Goal: Obtain resource: Obtain resource

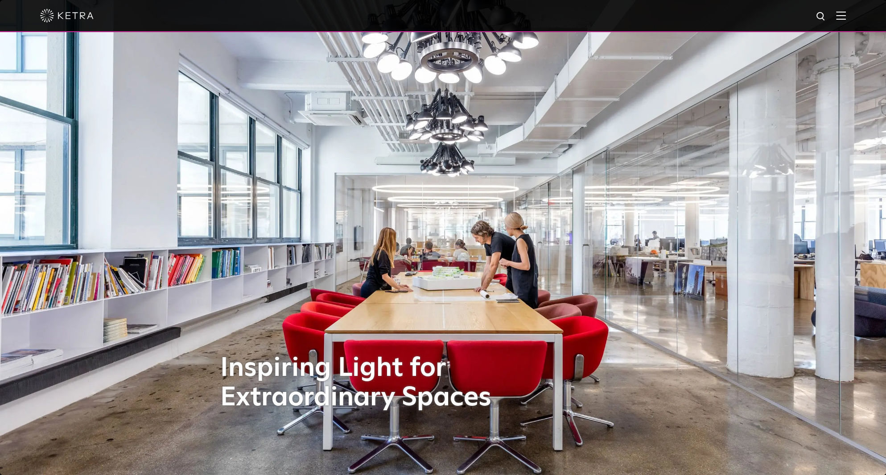
click at [846, 21] on div at bounding box center [443, 15] width 806 height 31
click at [846, 19] on img at bounding box center [841, 15] width 10 height 8
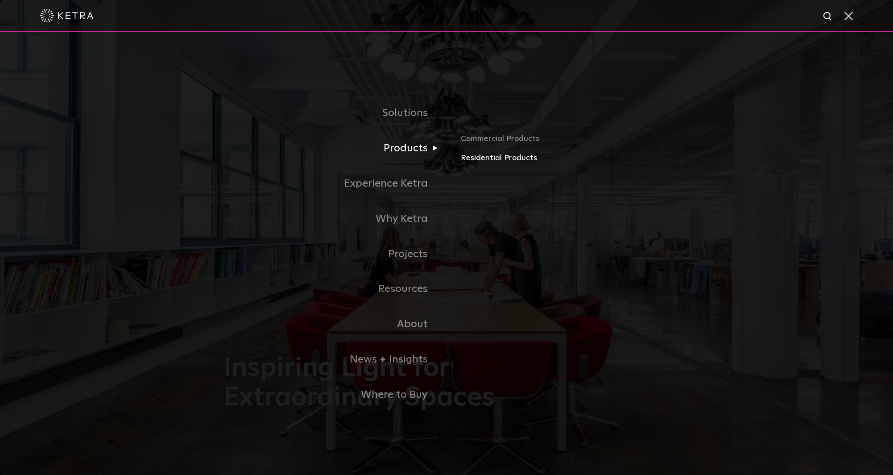
click at [467, 161] on link "Residential Products" at bounding box center [565, 158] width 209 height 13
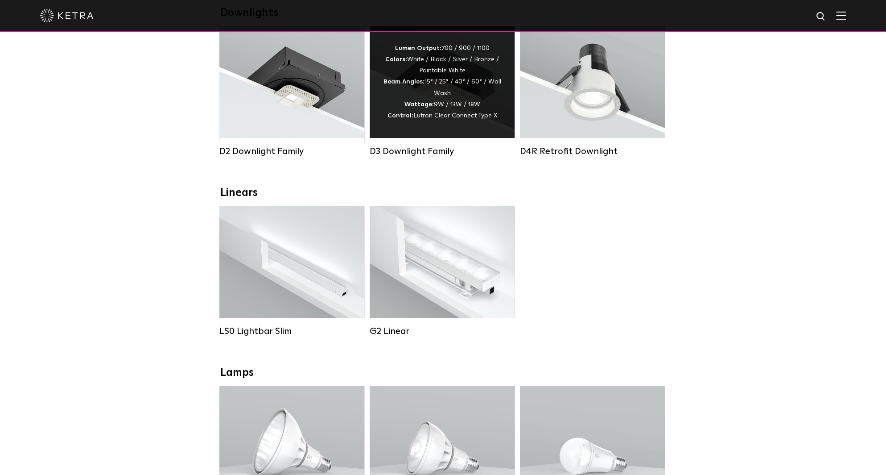
scroll to position [89, 0]
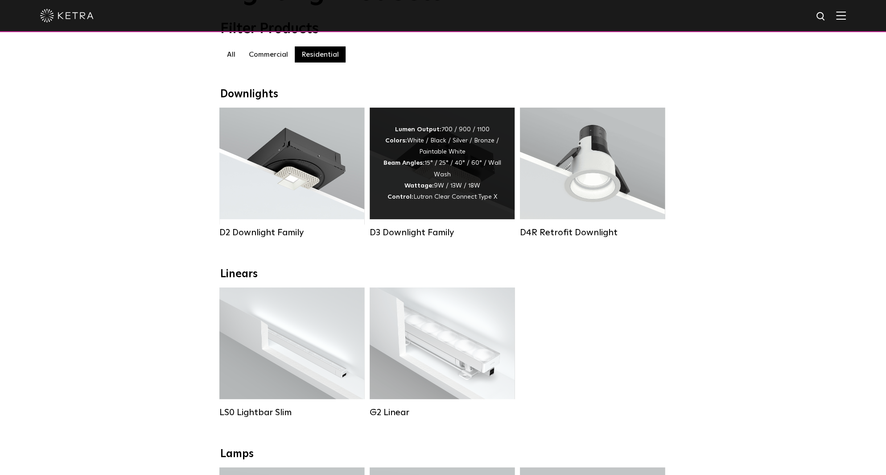
click at [403, 238] on div "D3 Downlight Family" at bounding box center [442, 232] width 145 height 11
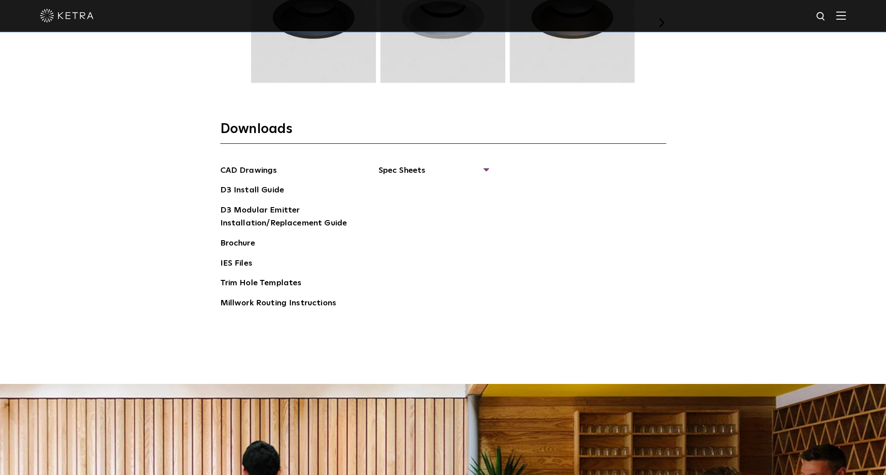
scroll to position [1428, 0]
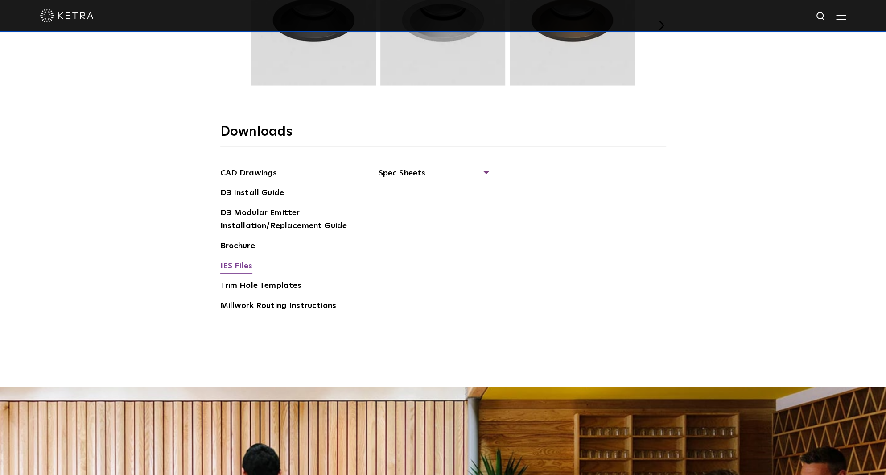
click at [238, 260] on link "IES Files" at bounding box center [236, 267] width 32 height 14
click at [386, 170] on span "Spec Sheets" at bounding box center [433, 177] width 109 height 20
click at [404, 190] on link "D3 Adjustable Round" at bounding box center [424, 193] width 68 height 10
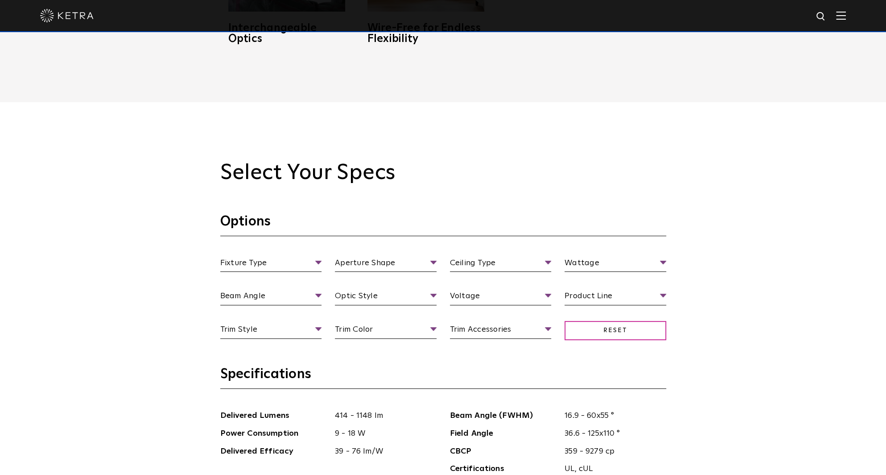
scroll to position [580, 0]
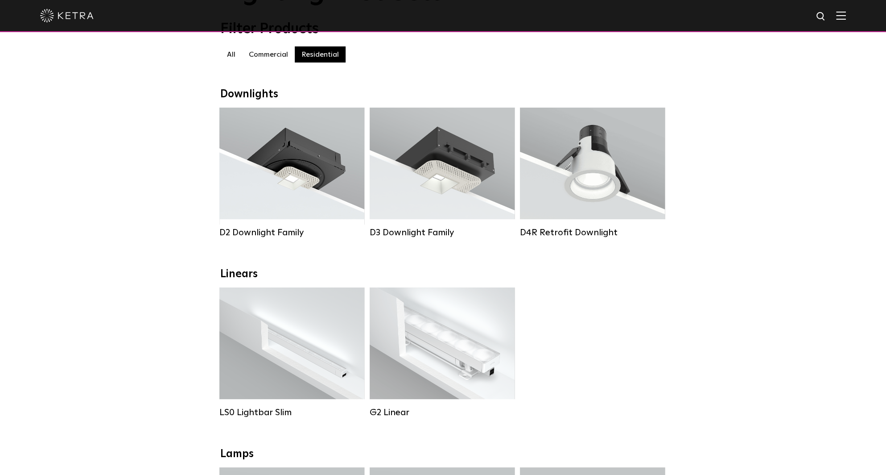
scroll to position [89, 0]
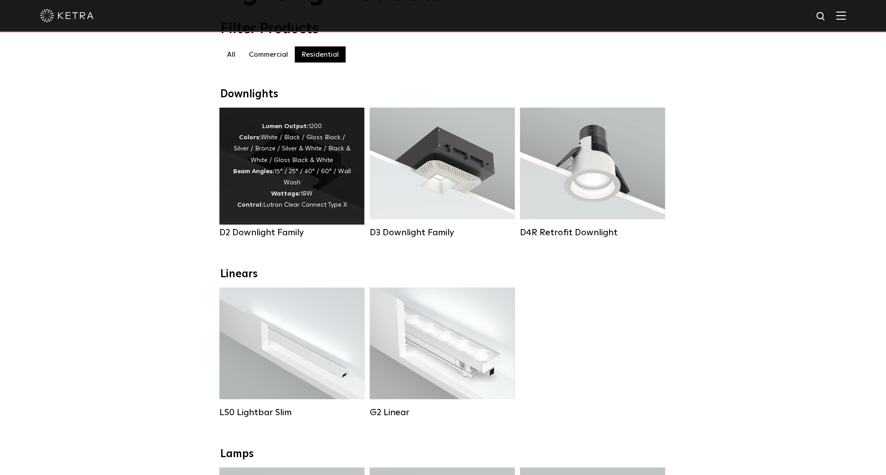
click at [259, 238] on div "D2 Downlight Family" at bounding box center [291, 232] width 145 height 11
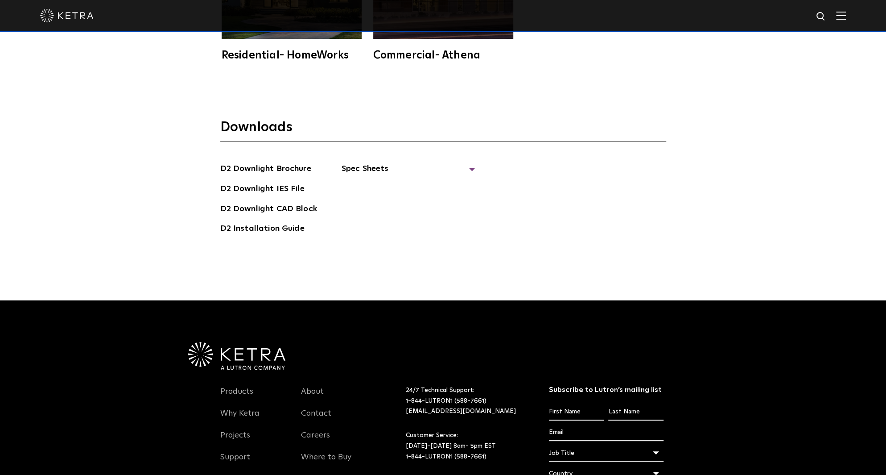
scroll to position [2721, 0]
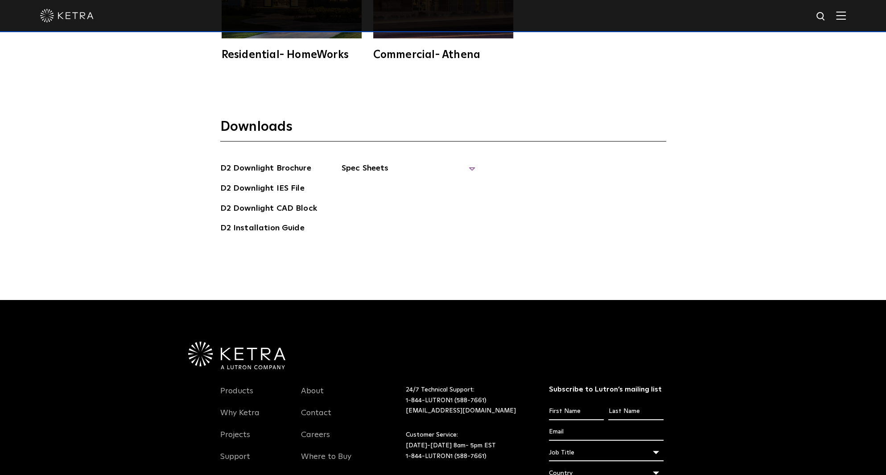
click at [365, 162] on span "Spec Sheets" at bounding box center [409, 172] width 134 height 20
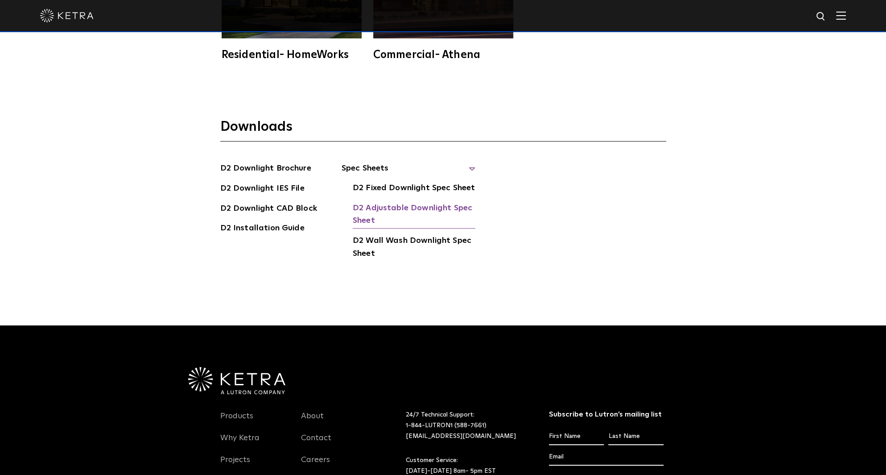
click at [377, 202] on link "D2 Adjustable Downlight Spec Sheet" at bounding box center [414, 215] width 123 height 27
